Goal: Information Seeking & Learning: Check status

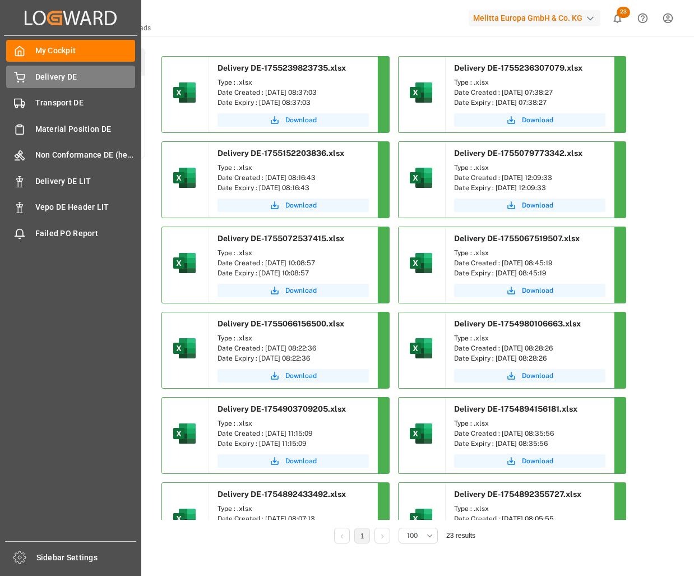
click at [68, 84] on div "Delivery DE Delivery DE" at bounding box center [70, 77] width 129 height 22
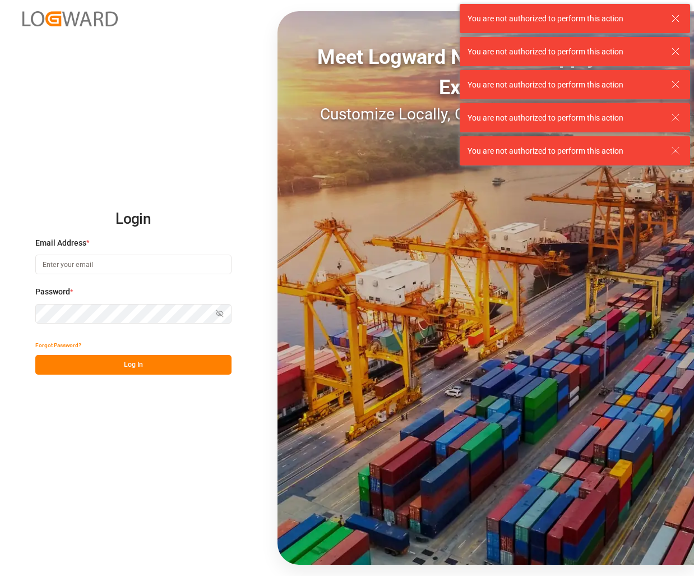
type input "[PERSON_NAME][EMAIL_ADDRESS][PERSON_NAME][DOMAIN_NAME]"
click at [135, 372] on button "Log In" at bounding box center [133, 365] width 196 height 20
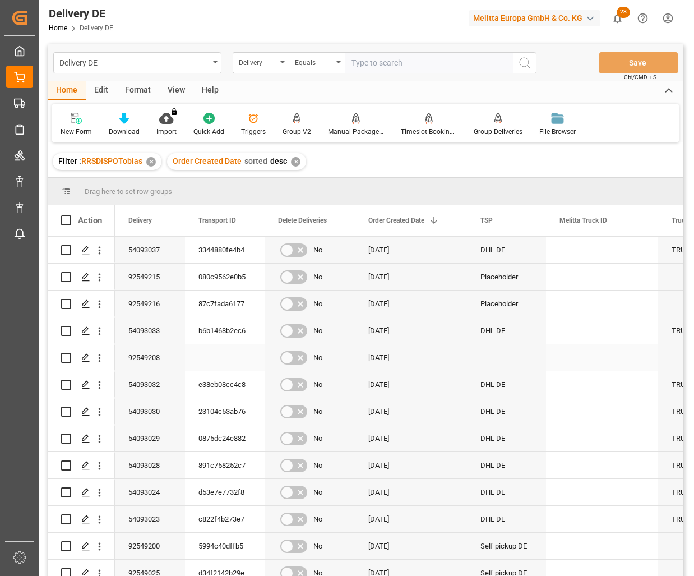
click at [67, 357] on input "Press Space to toggle row selection (unchecked)" at bounding box center [66, 358] width 10 height 10
checkbox input "true"
click at [356, 128] on div "Manual Package TypeDetermination" at bounding box center [356, 132] width 56 height 10
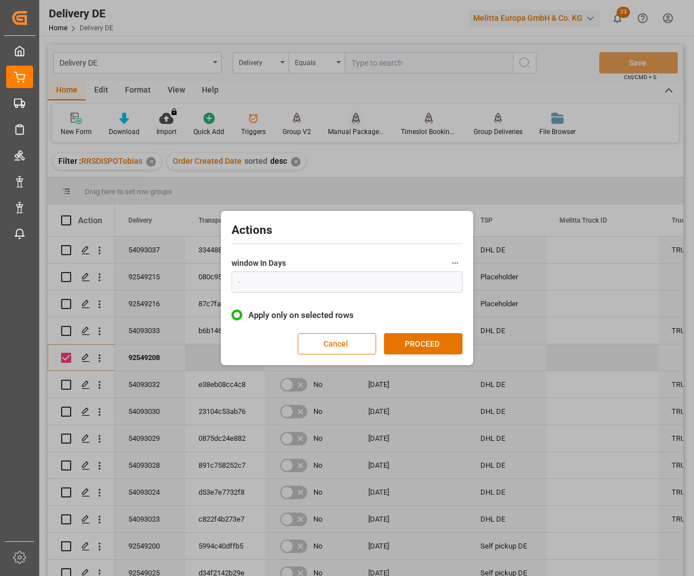
type input "1"
click at [420, 340] on button "PROCEED" at bounding box center [423, 343] width 79 height 21
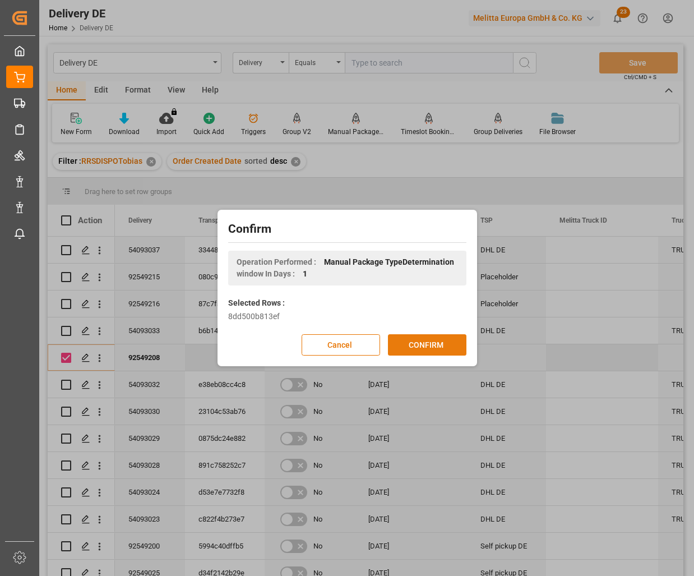
click at [427, 341] on button "CONFIRM" at bounding box center [427, 344] width 79 height 21
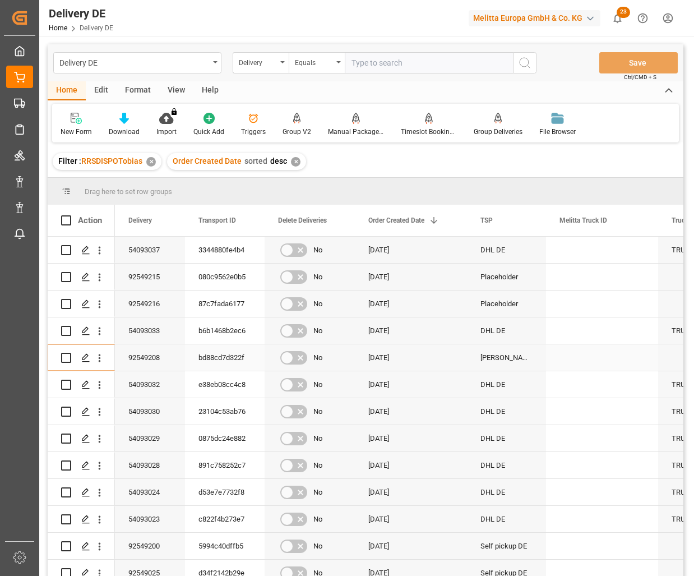
click at [235, 357] on div "bd88cd7d322f" at bounding box center [225, 357] width 80 height 26
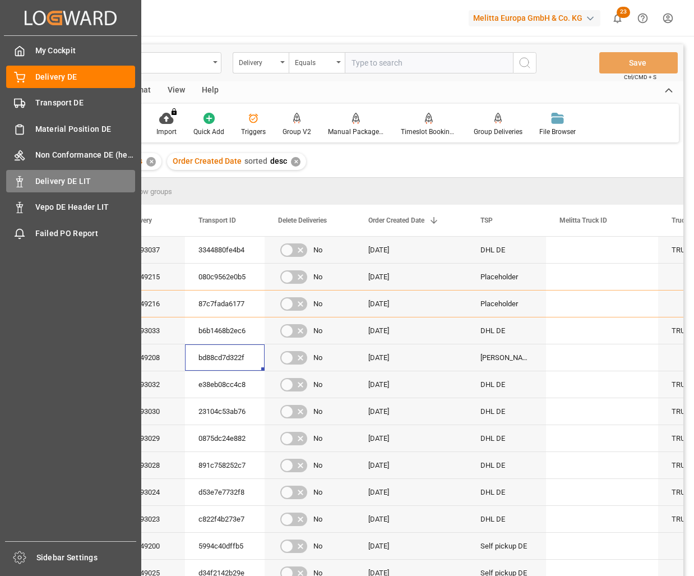
click at [21, 185] on icon at bounding box center [19, 181] width 11 height 11
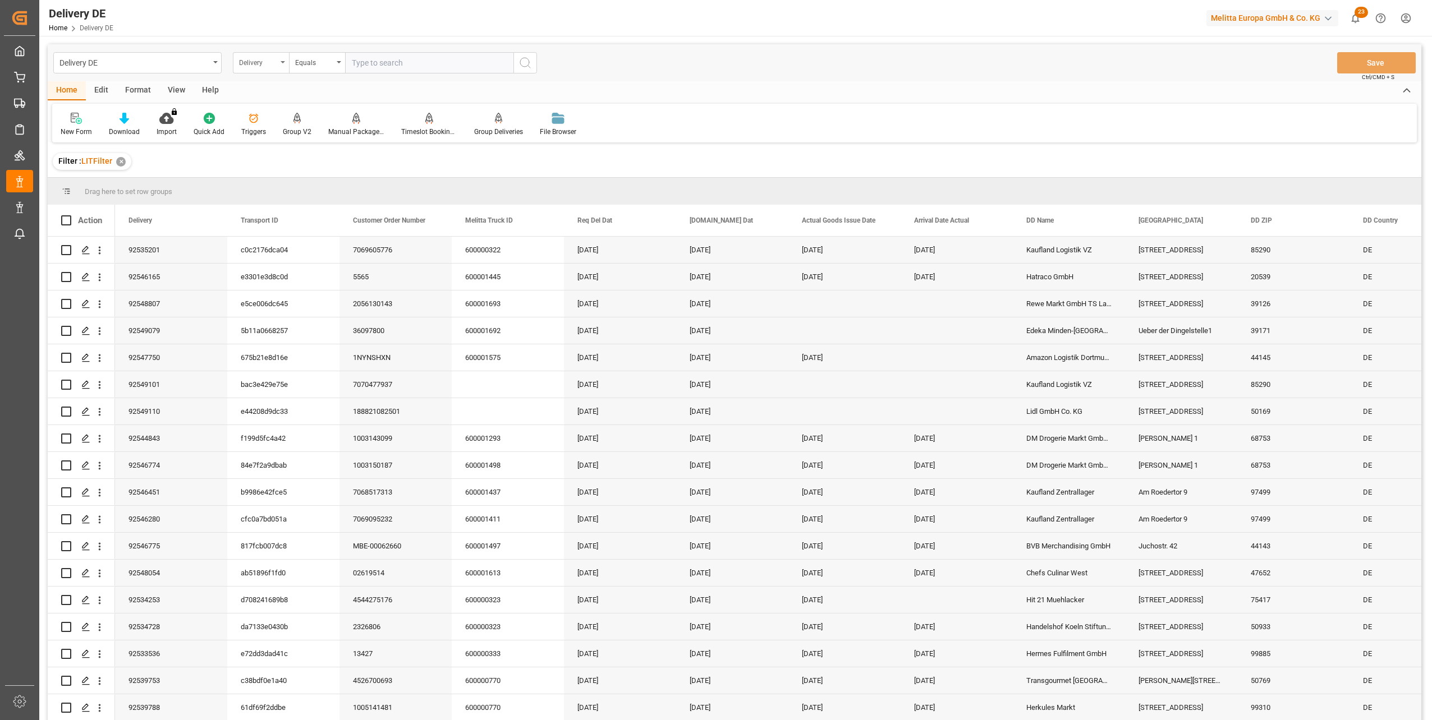
click at [274, 60] on div "Delivery" at bounding box center [258, 61] width 38 height 13
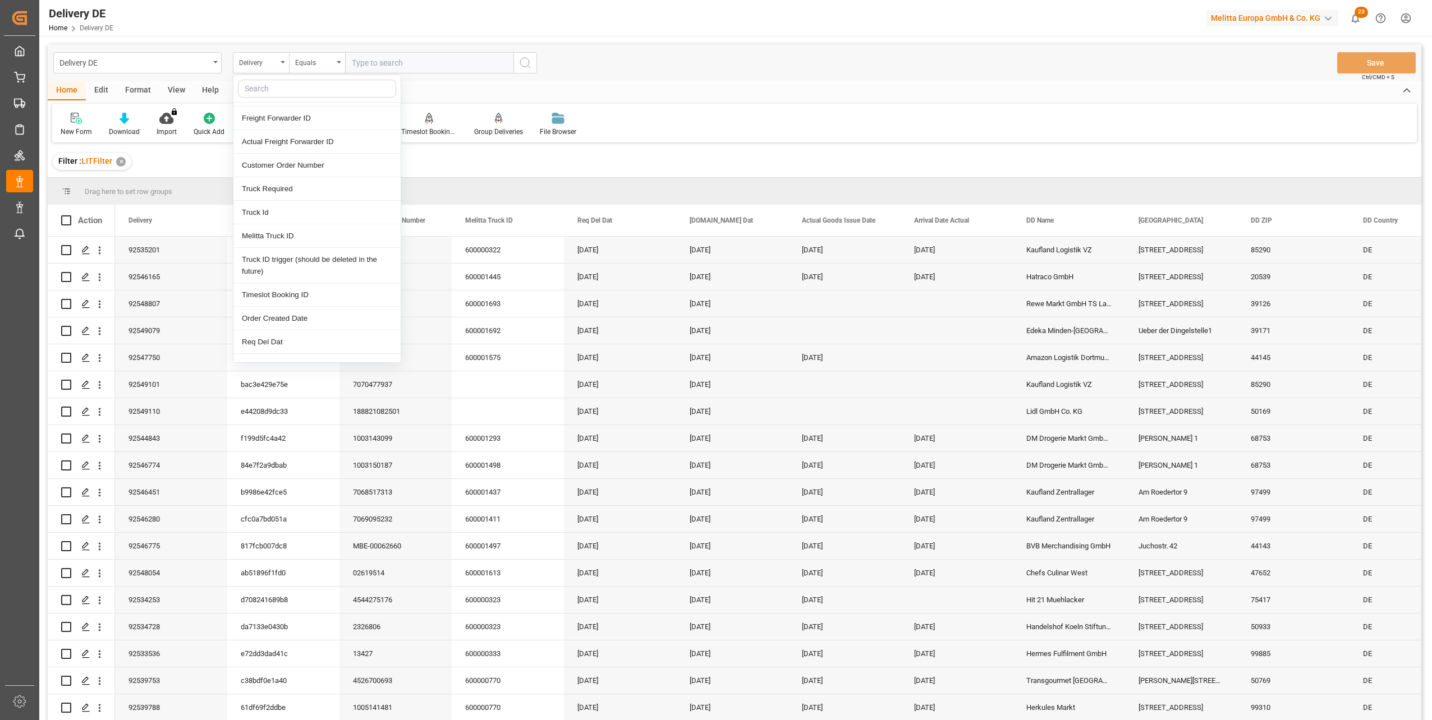
scroll to position [112, 0]
click at [264, 343] on div "[DOMAIN_NAME] Dat" at bounding box center [316, 344] width 167 height 24
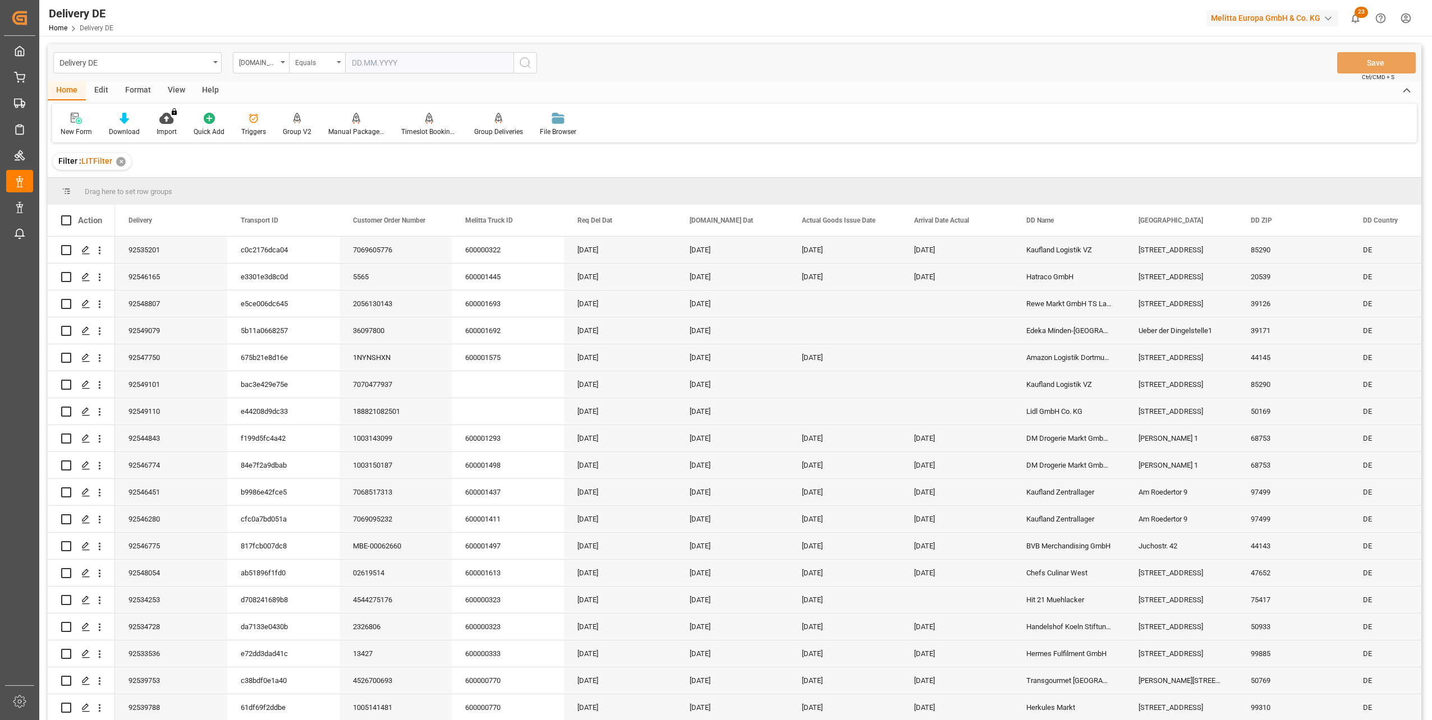
click at [325, 67] on div "Equals" at bounding box center [314, 61] width 38 height 13
click at [337, 184] on div "Greater than" at bounding box center [372, 185] width 167 height 24
click at [387, 59] on input "text" at bounding box center [429, 62] width 168 height 21
click at [361, 195] on span "18" at bounding box center [359, 196] width 7 height 8
type input "[DATE]"
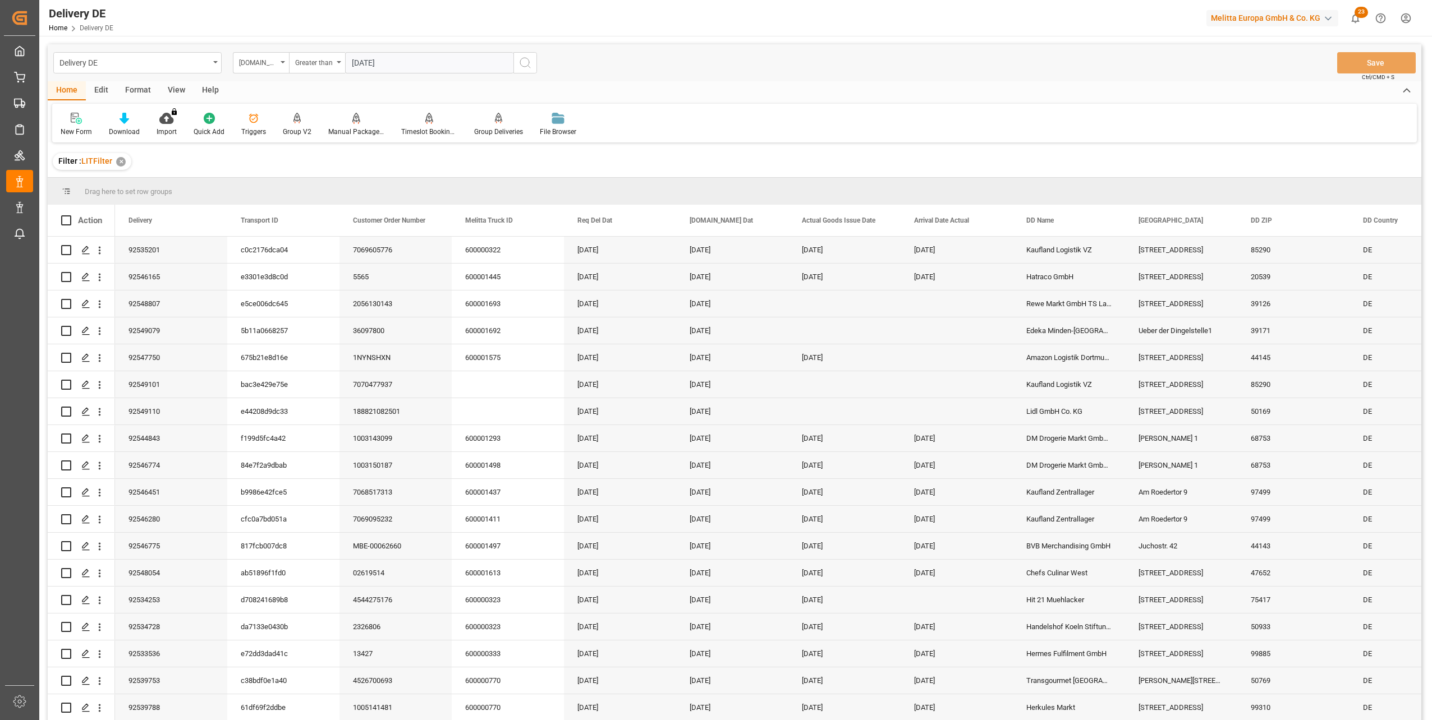
click at [523, 59] on icon "search button" at bounding box center [524, 62] width 13 height 13
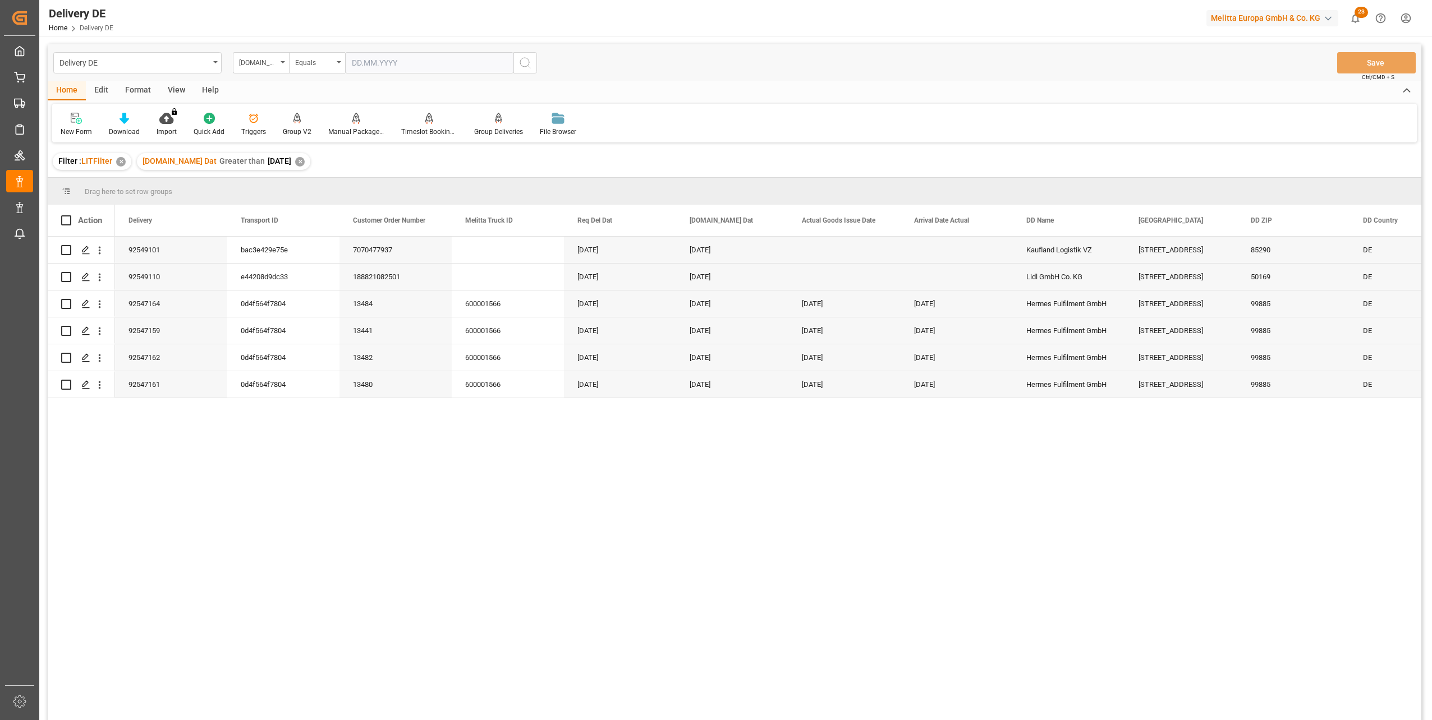
click at [195, 502] on div "[DATE] [DATE] Kaufland Logistik VZ [STREET_ADDRESS] 7070477937 bac3e429e75e 925…" at bounding box center [768, 482] width 1306 height 491
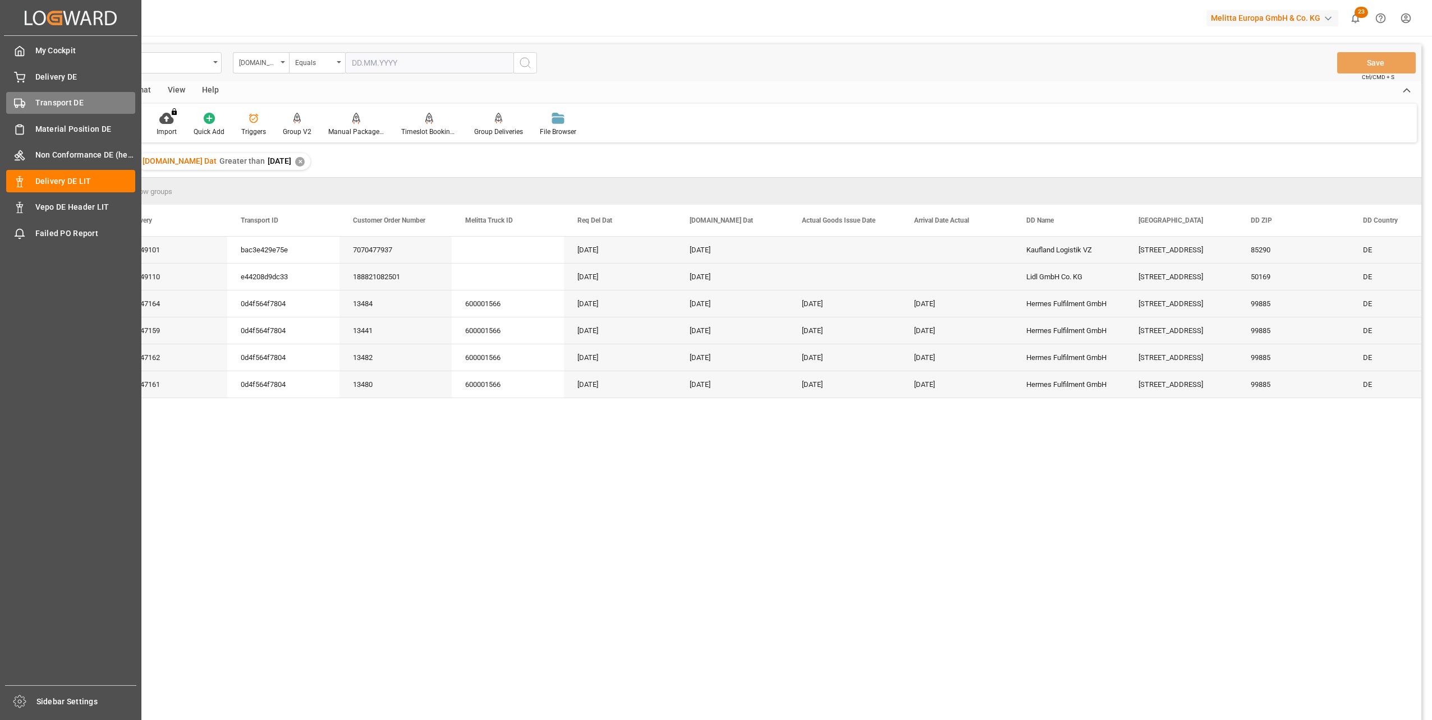
click at [67, 97] on span "Transport DE" at bounding box center [85, 103] width 100 height 12
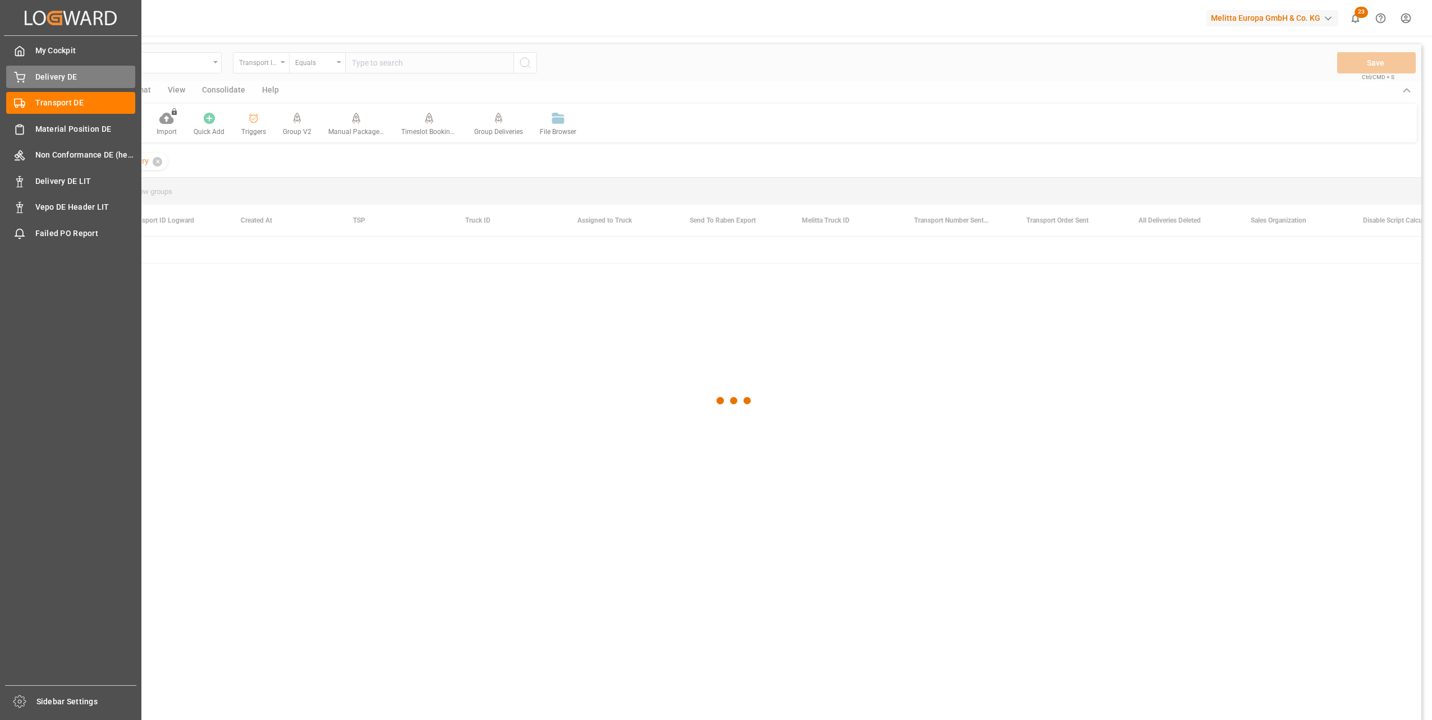
click at [61, 79] on span "Delivery DE" at bounding box center [85, 77] width 100 height 12
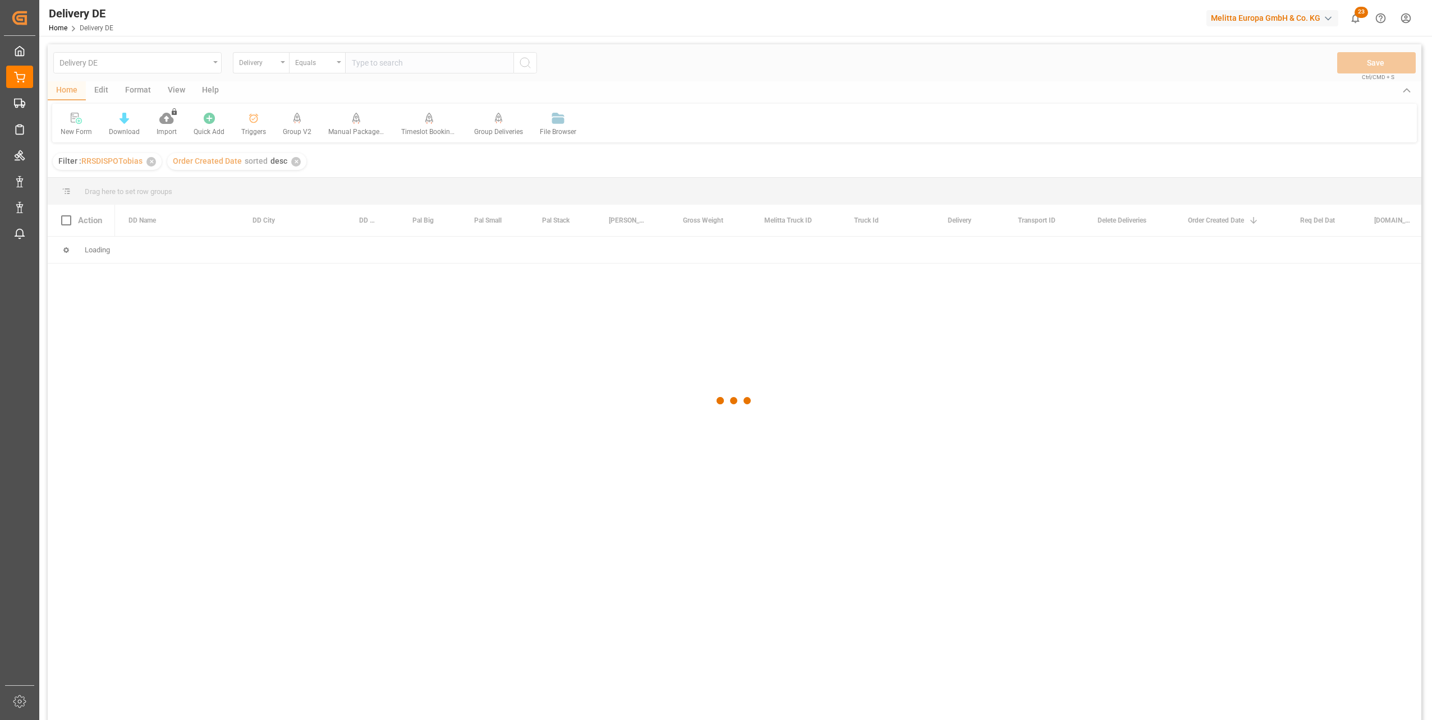
click at [373, 65] on div at bounding box center [734, 401] width 1373 height 714
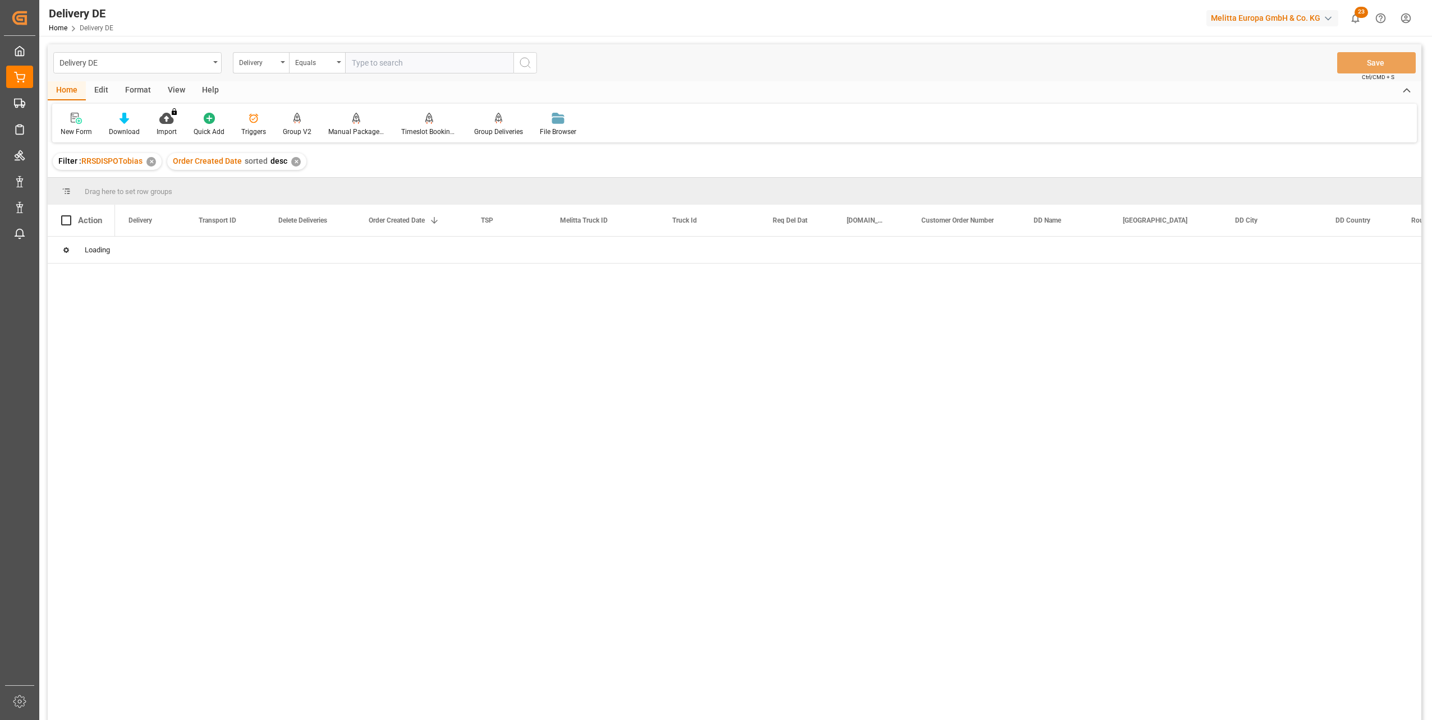
click at [381, 63] on input "text" at bounding box center [429, 62] width 168 height 21
paste input "92548036"
type input "92548036"
